Goal: Transaction & Acquisition: Purchase product/service

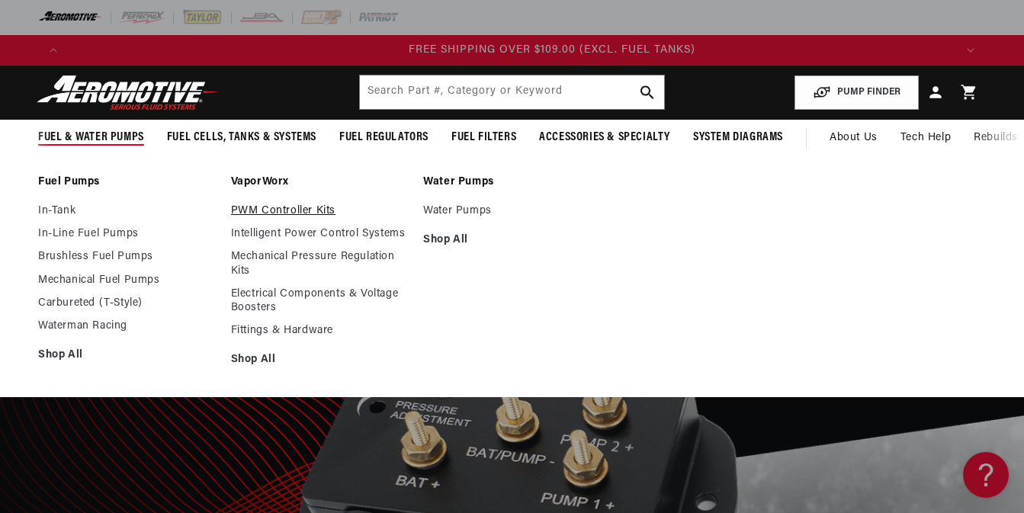
scroll to position [0, 2660]
click at [289, 207] on link "PWM Controller Kits" at bounding box center [320, 211] width 178 height 14
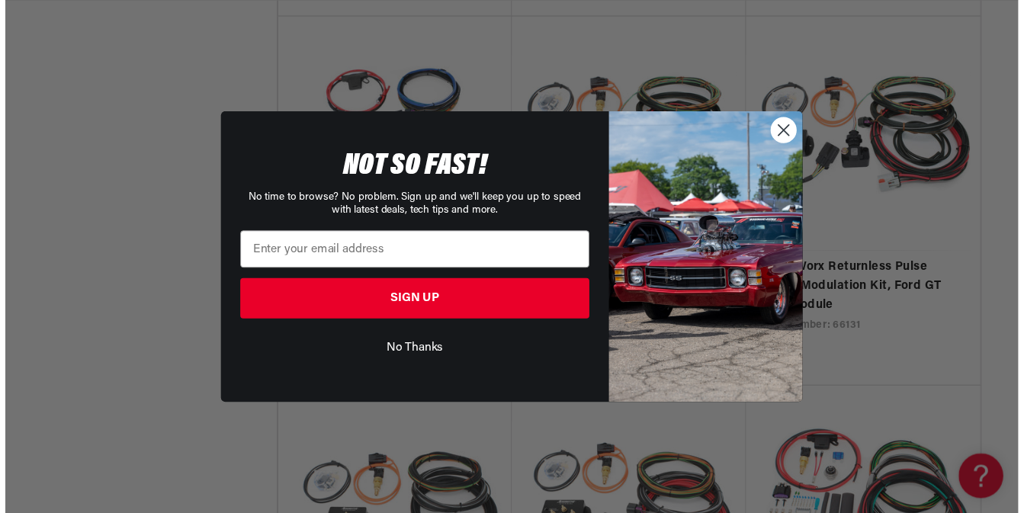
scroll to position [0, 2660]
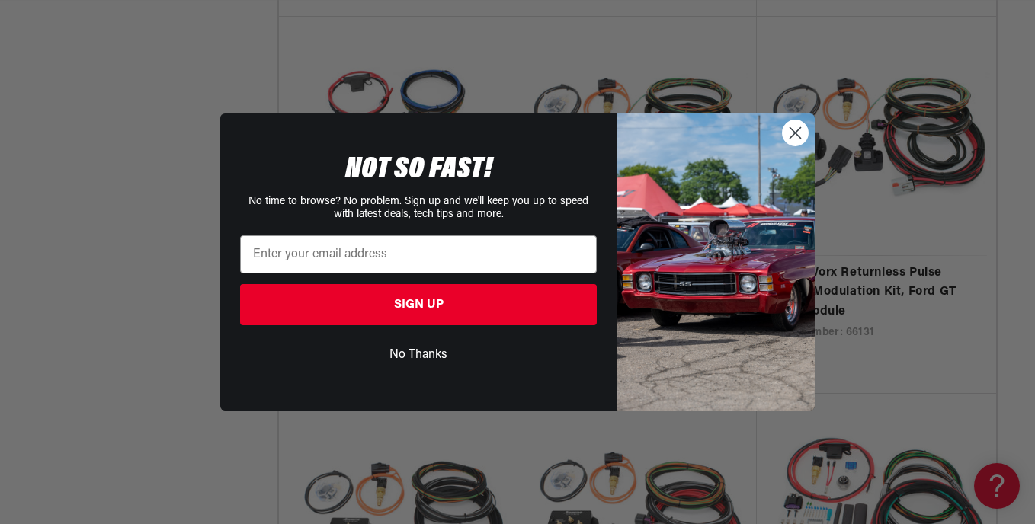
click at [796, 128] on circle "Close dialog" at bounding box center [795, 132] width 25 height 25
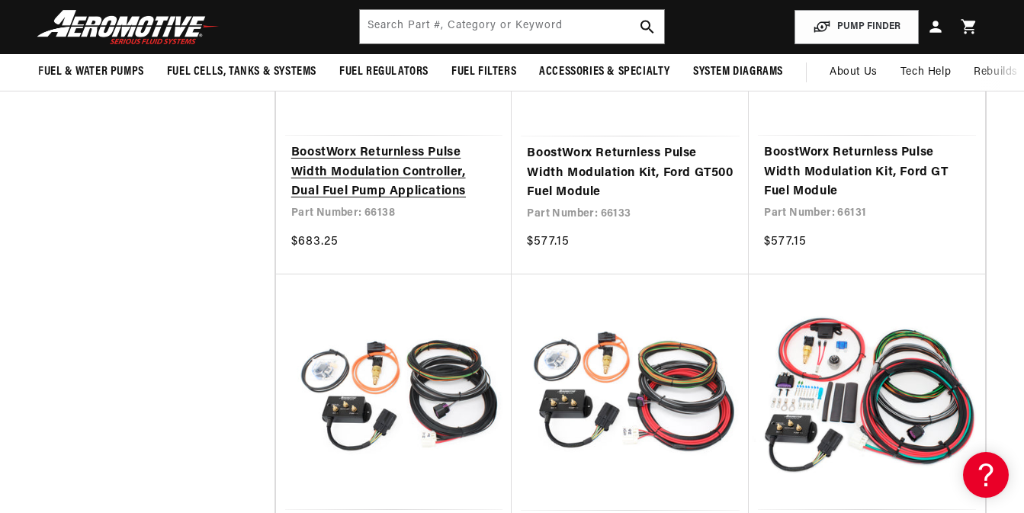
scroll to position [0, 1773]
click at [377, 180] on link "BoostWorx Returnless Pulse Width Modulation Controller, Dual Fuel Pump Applicat…" at bounding box center [394, 172] width 206 height 59
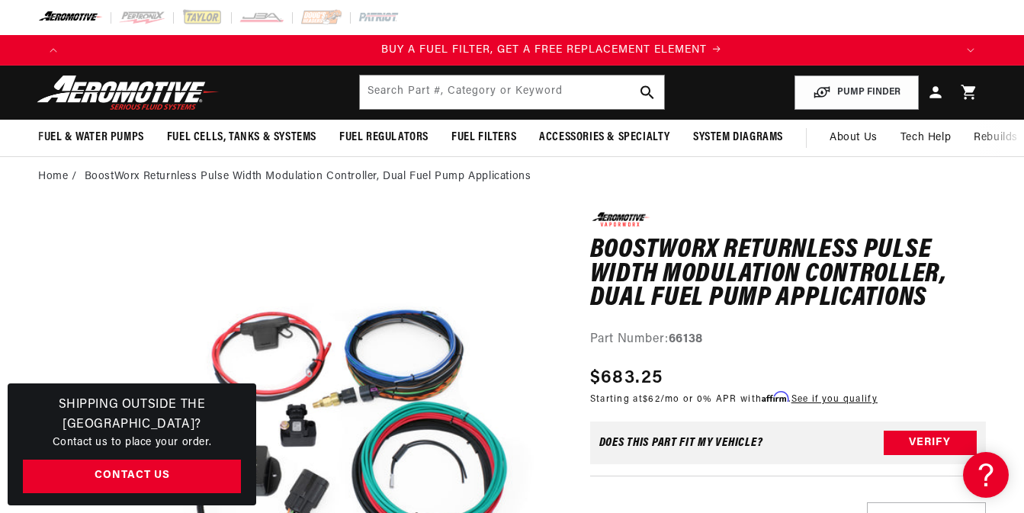
scroll to position [0, 887]
